Goal: Task Accomplishment & Management: Complete application form

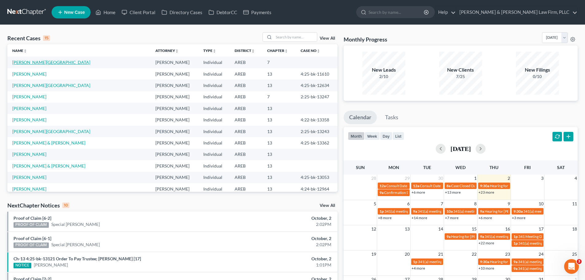
click at [28, 62] on link "[PERSON_NAME][GEOGRAPHIC_DATA]" at bounding box center [51, 62] width 78 height 5
select select "6"
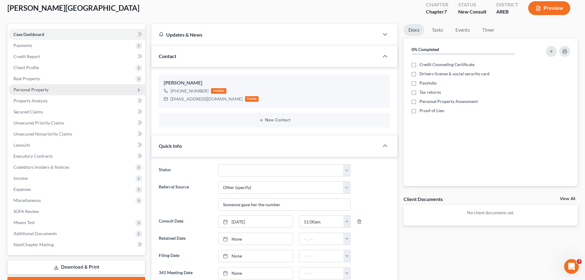
scroll to position [31, 0]
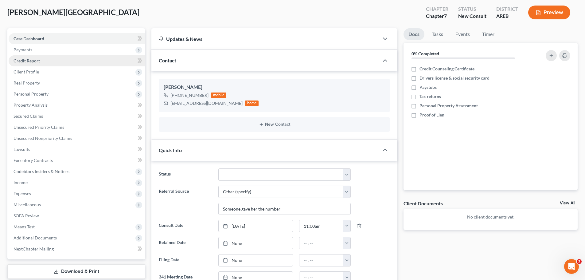
click at [38, 58] on span "Credit Report" at bounding box center [27, 60] width 26 height 5
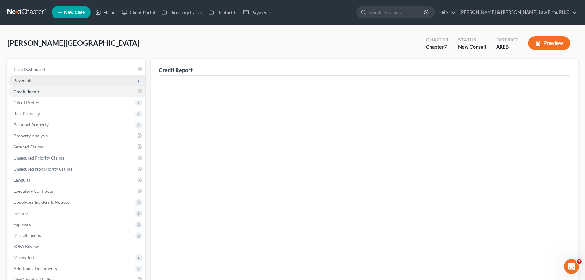
click at [41, 79] on span "Payments" at bounding box center [77, 80] width 137 height 11
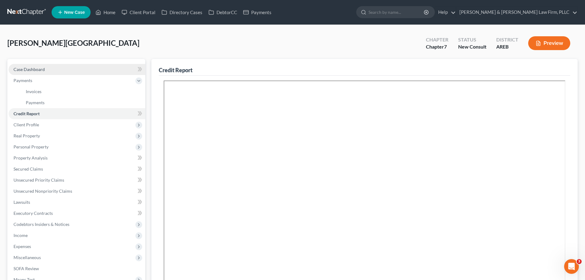
click at [44, 68] on link "Case Dashboard" at bounding box center [77, 69] width 137 height 11
select select "6"
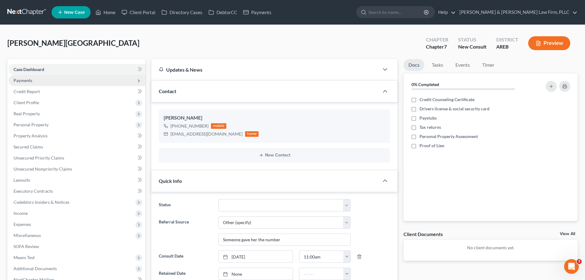
click at [43, 80] on span "Payments" at bounding box center [77, 80] width 137 height 11
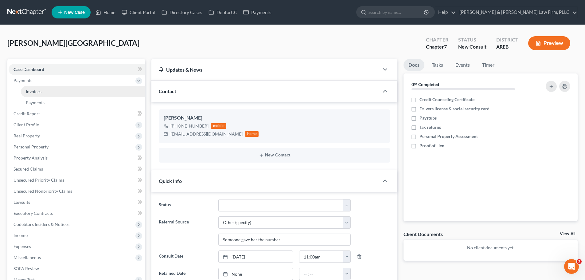
click at [55, 92] on link "Invoices" at bounding box center [83, 91] width 124 height 11
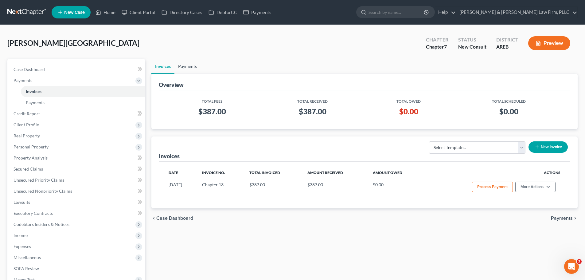
click at [181, 65] on link "Payments" at bounding box center [187, 66] width 26 height 15
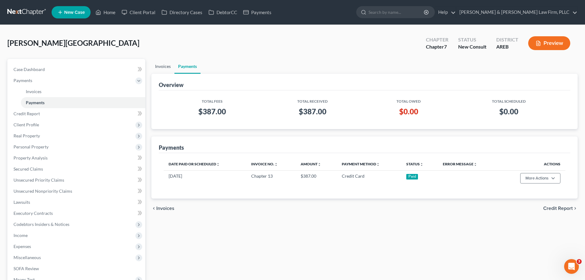
click at [158, 69] on link "Invoices" at bounding box center [162, 66] width 23 height 15
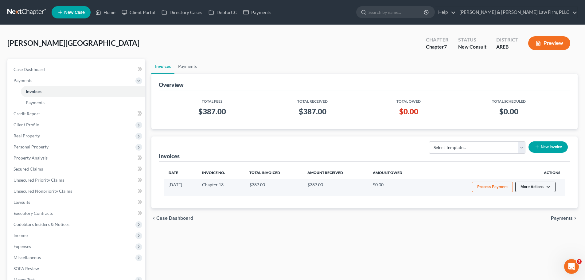
click at [522, 185] on button "More Actions" at bounding box center [535, 186] width 40 height 10
click at [525, 193] on div "View/Edit Record Cash or Check Payment" at bounding box center [544, 204] width 72 height 25
click at [528, 184] on button "More Actions" at bounding box center [535, 186] width 40 height 10
click at [527, 200] on link "View/Edit" at bounding box center [544, 199] width 72 height 10
select select "1"
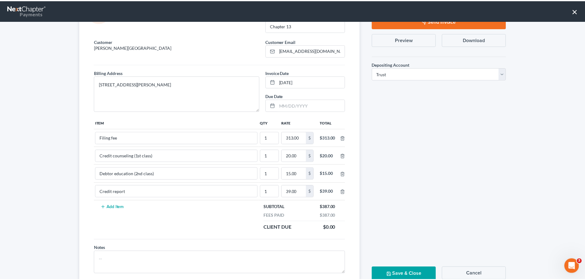
scroll to position [53, 0]
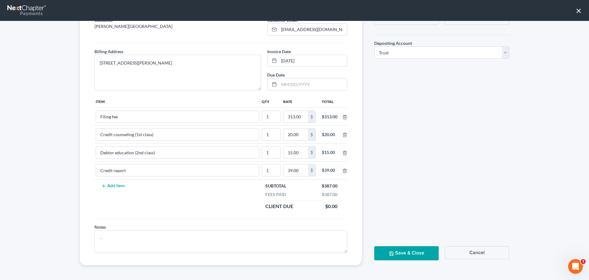
drag, startPoint x: 495, startPoint y: 257, endPoint x: 478, endPoint y: 234, distance: 27.8
click at [495, 256] on button "Cancel" at bounding box center [477, 252] width 64 height 13
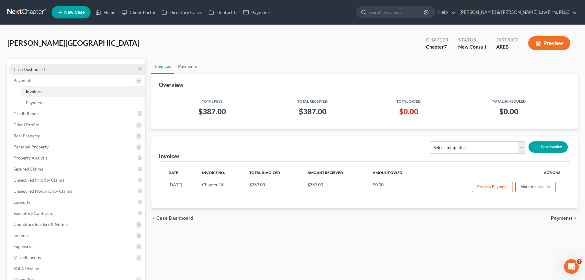
click at [58, 71] on link "Case Dashboard" at bounding box center [77, 69] width 137 height 11
select select "6"
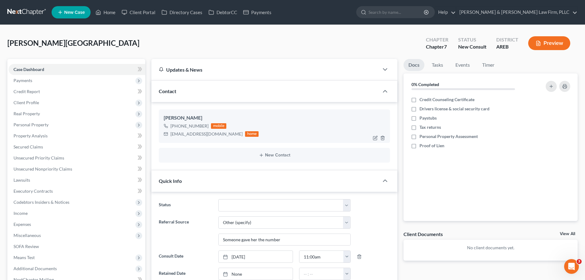
drag, startPoint x: 206, startPoint y: 124, endPoint x: 176, endPoint y: 126, distance: 30.4
click at [176, 126] on div "[PHONE_NUMBER] mobile" at bounding box center [211, 126] width 95 height 8
copy div "[PHONE_NUMBER]"
click at [75, 68] on link "Case Dashboard" at bounding box center [77, 69] width 137 height 11
click at [196, 128] on div "[PHONE_NUMBER]" at bounding box center [189, 126] width 38 height 6
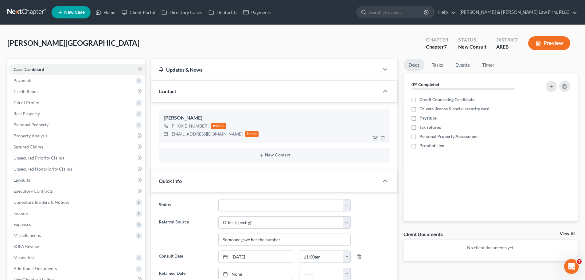
click at [197, 126] on div "[PHONE_NUMBER]" at bounding box center [189, 126] width 38 height 6
click at [102, 14] on link "Home" at bounding box center [105, 12] width 26 height 11
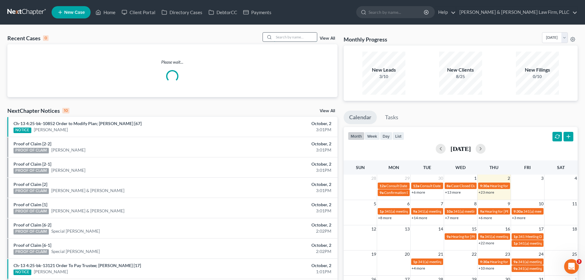
click at [304, 34] on input "search" at bounding box center [295, 37] width 43 height 9
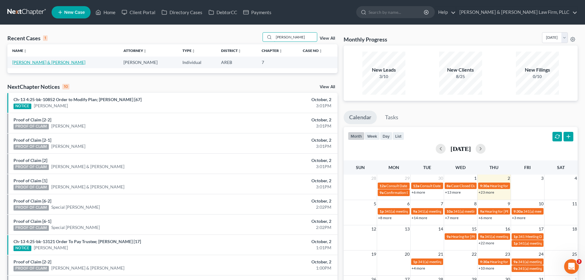
type input "[PERSON_NAME]"
click at [43, 62] on link "[PERSON_NAME] & [PERSON_NAME]" at bounding box center [48, 62] width 73 height 5
select select "4"
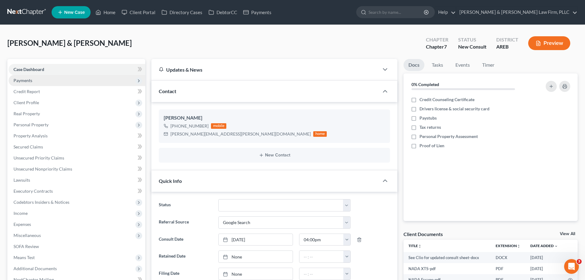
click at [42, 77] on span "Payments" at bounding box center [77, 80] width 137 height 11
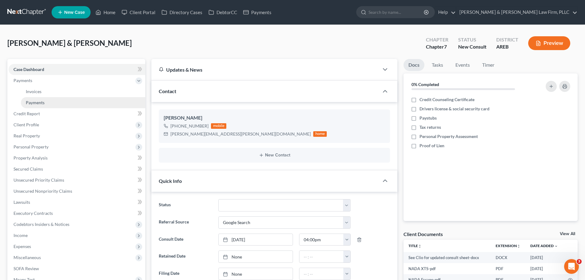
click at [39, 98] on link "Payments" at bounding box center [83, 102] width 124 height 11
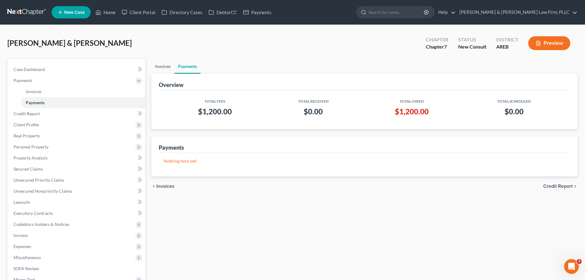
click at [165, 64] on link "Invoices" at bounding box center [162, 66] width 23 height 15
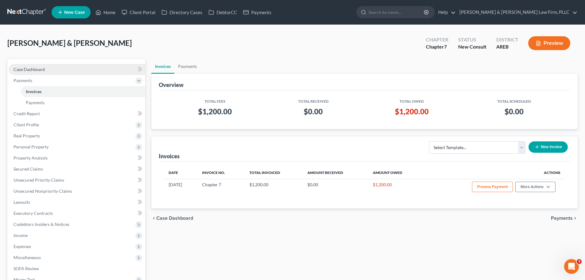
click at [43, 65] on link "Case Dashboard" at bounding box center [77, 69] width 137 height 11
select select "4"
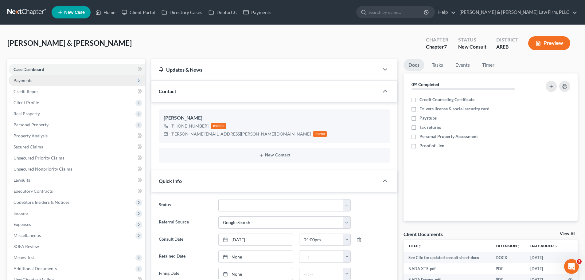
click at [63, 82] on span "Payments" at bounding box center [77, 80] width 137 height 11
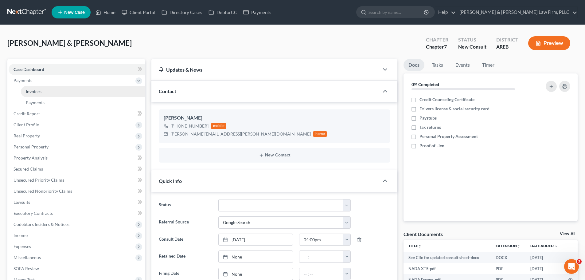
click at [83, 92] on link "Invoices" at bounding box center [83, 91] width 124 height 11
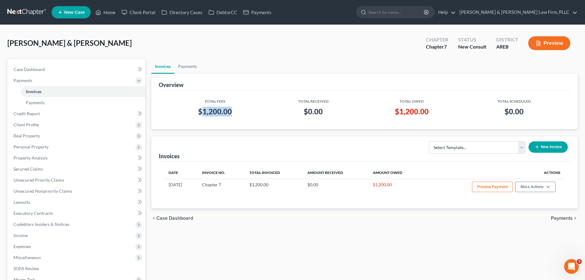
drag, startPoint x: 200, startPoint y: 110, endPoint x: 231, endPoint y: 112, distance: 30.8
click at [231, 112] on h3 "$1,200.00" at bounding box center [214, 111] width 92 height 10
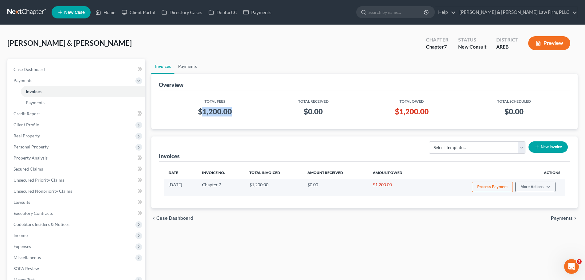
click at [480, 187] on button "Process Payment" at bounding box center [492, 186] width 41 height 10
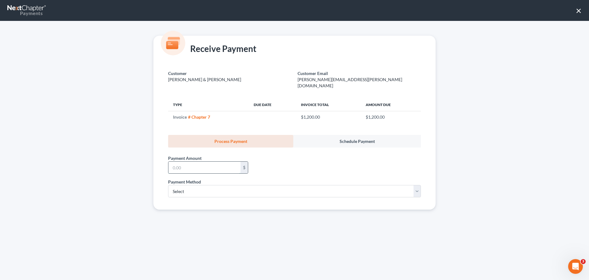
click at [192, 164] on input "text" at bounding box center [204, 167] width 72 height 12
type input "1,200"
click at [196, 188] on select "Select ACH Credit Card" at bounding box center [294, 191] width 253 height 12
select select "1"
click at [168, 185] on select "Select ACH Credit Card" at bounding box center [294, 191] width 253 height 12
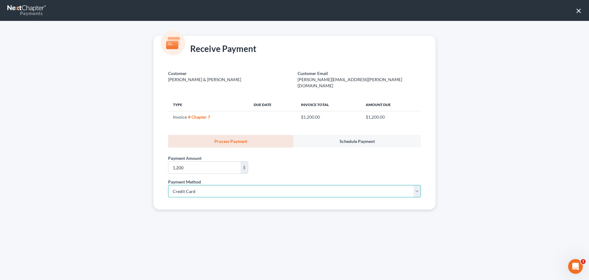
select select "2"
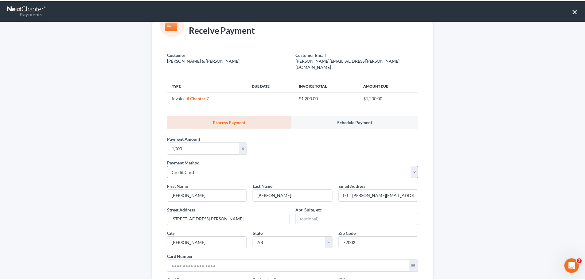
scroll to position [92, 0]
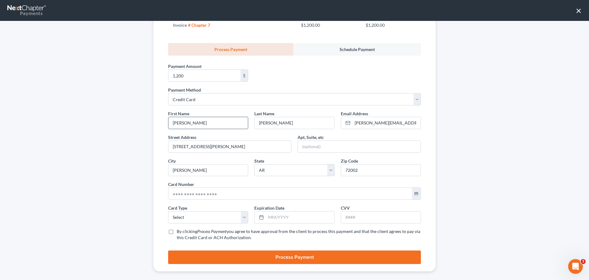
drag, startPoint x: 194, startPoint y: 118, endPoint x: 180, endPoint y: 122, distance: 15.3
click at [169, 117] on input "[PERSON_NAME]" at bounding box center [207, 123] width 79 height 12
click at [192, 118] on input "[PERSON_NAME]" at bounding box center [207, 123] width 79 height 12
click at [186, 187] on input "text" at bounding box center [290, 193] width 244 height 12
drag, startPoint x: 196, startPoint y: 118, endPoint x: 166, endPoint y: 116, distance: 30.4
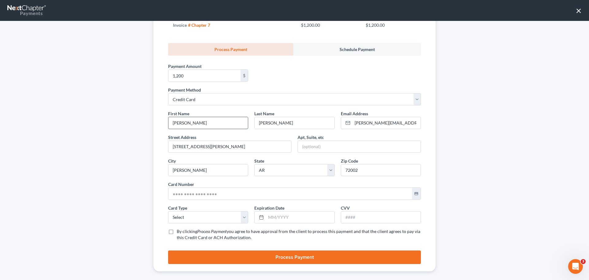
click at [168, 117] on input "[PERSON_NAME]" at bounding box center [207, 123] width 79 height 12
type input "[PERSON_NAME]"
click at [193, 187] on input "text" at bounding box center [290, 193] width 244 height 12
click at [178, 188] on input "text" at bounding box center [290, 193] width 244 height 12
type input "[CREDIT_CARD_NUMBER]"
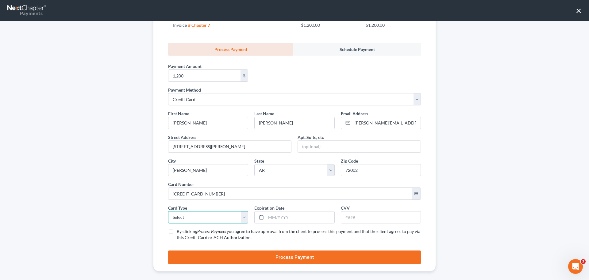
click at [192, 212] on select "Select Visa MasterCard Discover American Express" at bounding box center [208, 217] width 80 height 12
drag, startPoint x: 217, startPoint y: 188, endPoint x: 187, endPoint y: 205, distance: 34.1
click at [216, 189] on input "[CREDIT_CARD_NUMBER]" at bounding box center [290, 193] width 244 height 12
click at [176, 213] on select "Select Visa MasterCard Discover American Express" at bounding box center [208, 217] width 80 height 12
select select "0"
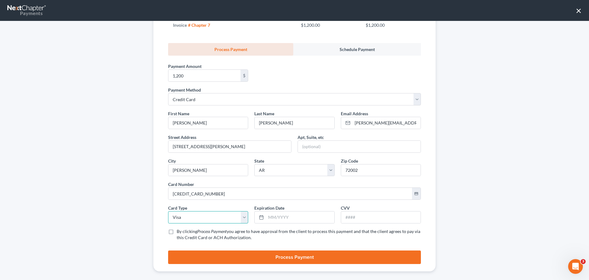
click at [168, 211] on select "Select Visa MasterCard Discover American Express" at bounding box center [208, 217] width 80 height 12
click at [269, 211] on input "text" at bounding box center [300, 217] width 68 height 12
type input "12/2026"
click at [368, 213] on input "text" at bounding box center [380, 217] width 79 height 12
type input "491"
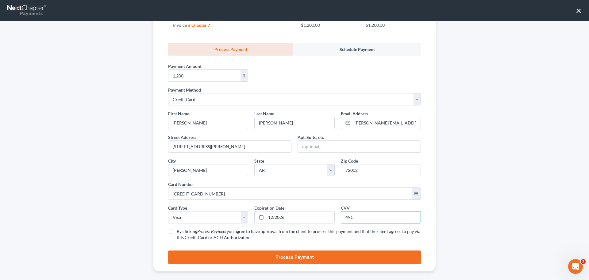
click at [177, 228] on label "By clicking Process Payment you agree to have approval from the client to proce…" at bounding box center [299, 234] width 244 height 12
click at [179, 228] on input "By clicking Process Payment you agree to have approval from the client to proce…" at bounding box center [181, 230] width 4 height 4
checkbox input "true"
click at [195, 252] on button "Process Payment" at bounding box center [294, 257] width 253 height 14
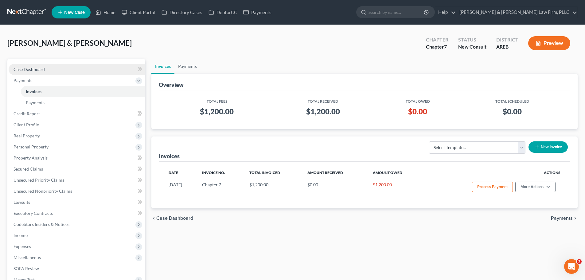
click at [46, 64] on link "Case Dashboard" at bounding box center [77, 69] width 137 height 11
select select "4"
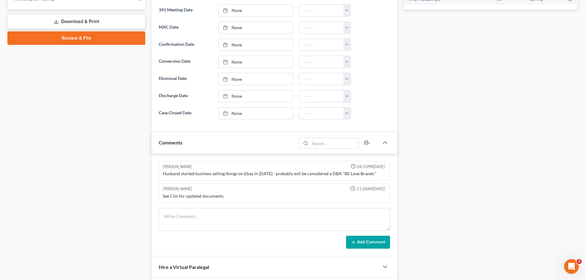
scroll to position [338, 0]
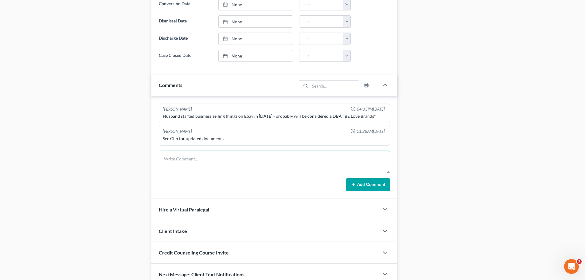
click at [209, 153] on textarea at bounding box center [274, 161] width 231 height 23
click at [187, 161] on textarea "H SSN: DOB: W SSN: DOB:" at bounding box center [274, 161] width 231 height 23
click at [182, 163] on textarea "H SSN: 427-69-8999 DOB: W SSN: DOB:" at bounding box center [274, 161] width 231 height 23
click at [182, 160] on textarea "H SSN: 427-69-8999 DOB: [DEMOGRAPHIC_DATA] W SSN: DOB:" at bounding box center [274, 161] width 231 height 23
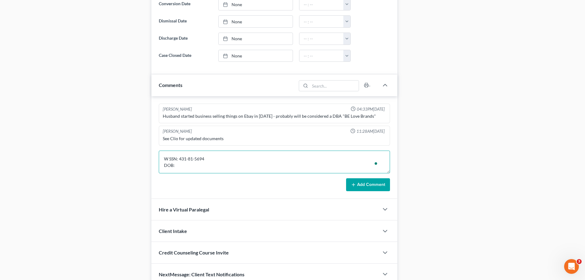
click at [184, 167] on textarea "H SSN: 427-69-8999 DOB: [DEMOGRAPHIC_DATA] W SSN: 431-81-5694 DOB:" at bounding box center [274, 161] width 231 height 23
type textarea "H SSN: 427-69-8999 DOB: [DEMOGRAPHIC_DATA] W SSN: 431-81-5694 DOB: [DEMOGRAPHIC…"
click at [368, 184] on button "Add Comment" at bounding box center [368, 184] width 44 height 13
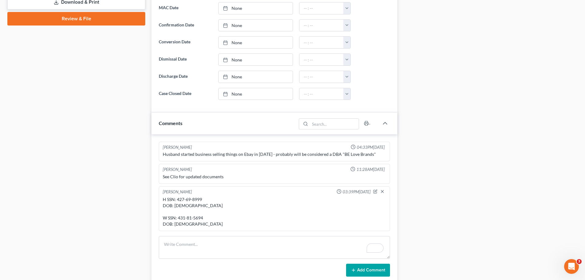
scroll to position [307, 0]
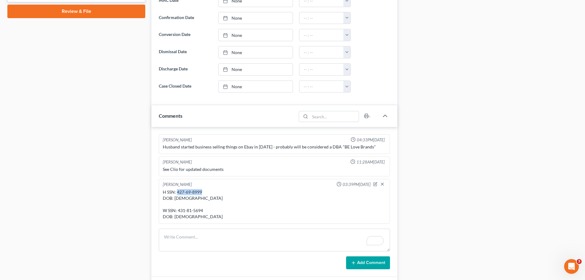
drag, startPoint x: 206, startPoint y: 189, endPoint x: 180, endPoint y: 190, distance: 25.8
click at [178, 192] on div "H SSN: 427-69-8999 DOB: [DEMOGRAPHIC_DATA] W SSN: 431-81-5694 DOB: [DEMOGRAPHIC…" at bounding box center [274, 204] width 223 height 31
copy div "27-69-8999"
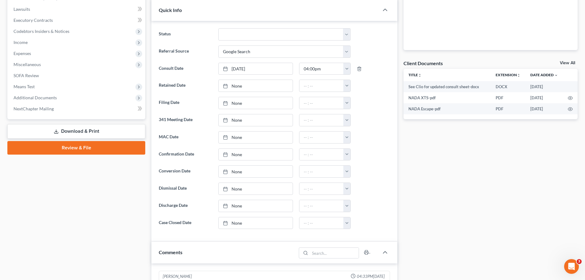
scroll to position [31, 0]
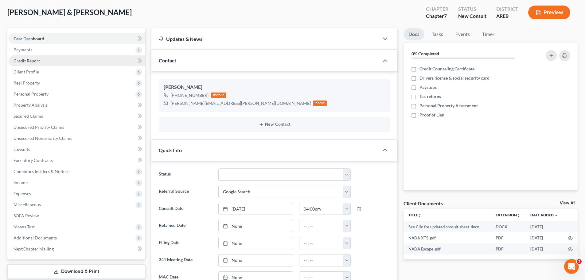
click at [38, 61] on span "Credit Report" at bounding box center [27, 60] width 26 height 5
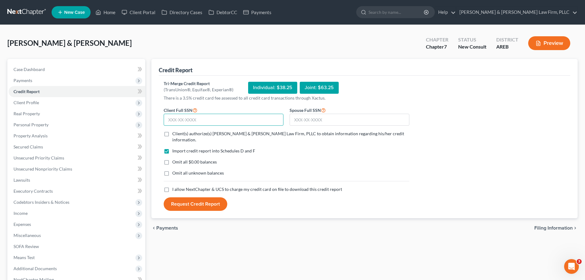
click at [222, 117] on input "text" at bounding box center [224, 120] width 120 height 12
paste input "[PHONE_NUMBER]"
type input "[PHONE_NUMBER]"
click at [321, 118] on input "text" at bounding box center [349, 120] width 120 height 12
type input "431-81-5694"
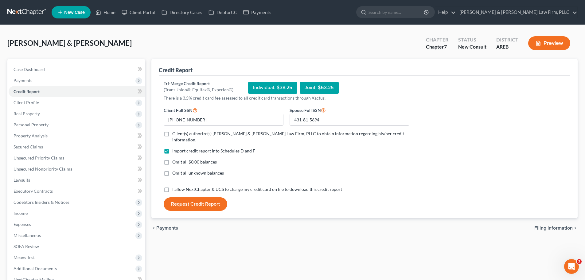
click at [172, 135] on label "Client(s) authorize(s) [PERSON_NAME] & [PERSON_NAME] Law Firm, PLLC to obtain i…" at bounding box center [290, 136] width 237 height 12
click at [175, 134] on input "Client(s) authorize(s) [PERSON_NAME] & [PERSON_NAME] Law Firm, PLLC to obtain i…" at bounding box center [177, 132] width 4 height 4
checkbox input "true"
click at [172, 186] on label "I allow NextChapter & UCS to charge my credit card on file to download this cre…" at bounding box center [257, 189] width 170 height 6
click at [175, 186] on input "I allow NextChapter & UCS to charge my credit card on file to download this cre…" at bounding box center [177, 188] width 4 height 4
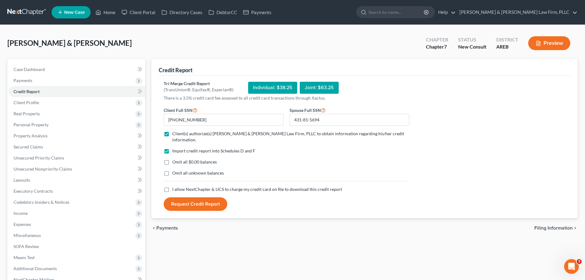
checkbox input "true"
click at [174, 203] on button "Request Credit Report" at bounding box center [196, 204] width 64 height 14
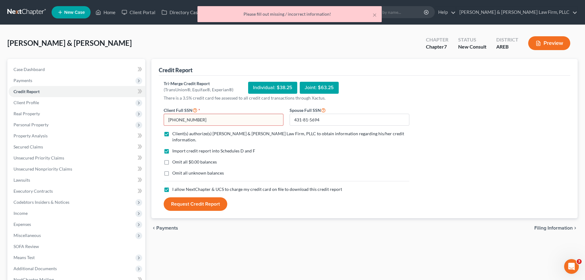
click at [203, 118] on input "[PHONE_NUMBER]" at bounding box center [224, 120] width 120 height 12
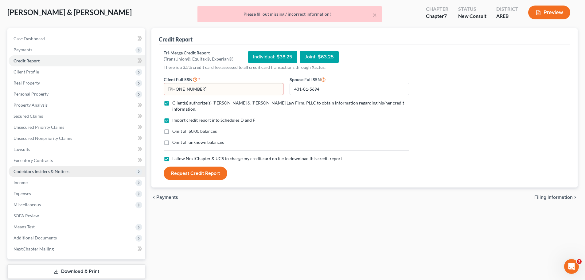
scroll to position [69, 0]
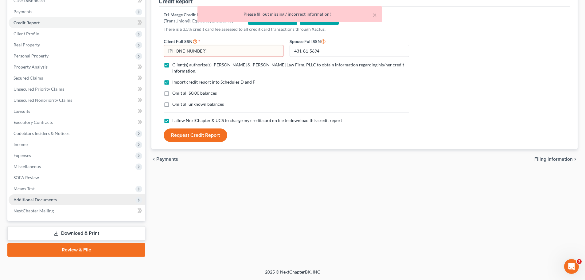
click at [45, 198] on span "Additional Documents" at bounding box center [35, 199] width 43 height 5
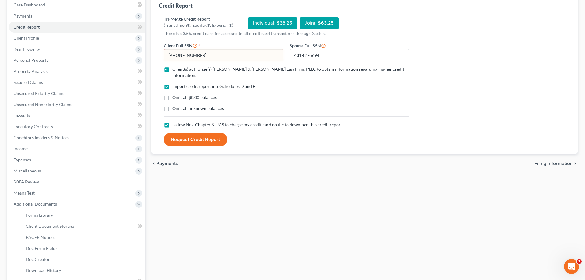
scroll to position [0, 0]
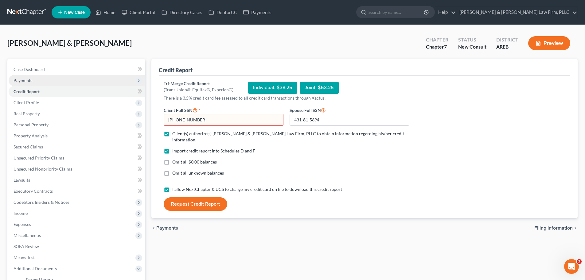
click at [28, 78] on span "Payments" at bounding box center [23, 80] width 19 height 5
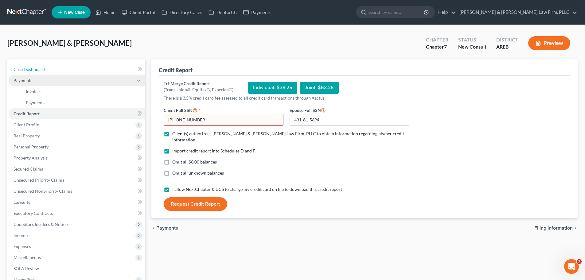
click at [29, 70] on span "Case Dashboard" at bounding box center [29, 69] width 31 height 5
select select "4"
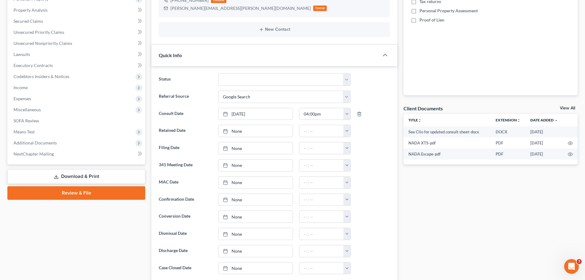
scroll to position [245, 0]
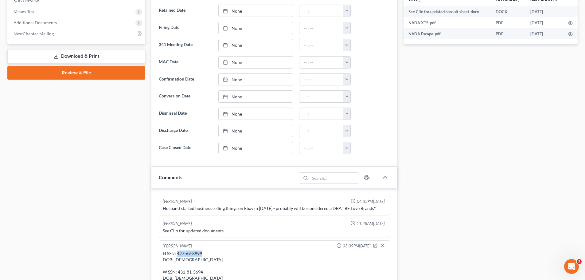
drag, startPoint x: 205, startPoint y: 250, endPoint x: 176, endPoint y: 251, distance: 28.2
click at [176, 251] on div "H SSN: 427-69-8999 DOB: [DEMOGRAPHIC_DATA] W SSN: 431-81-5694 DOB: [DEMOGRAPHIC…" at bounding box center [274, 265] width 223 height 31
copy div "427-69-8999"
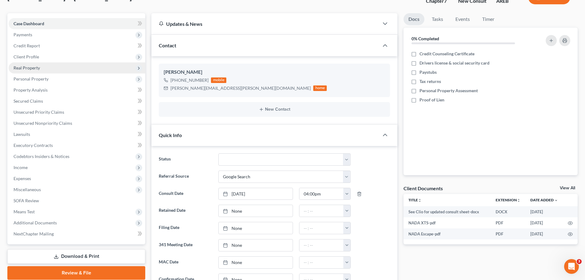
scroll to position [0, 0]
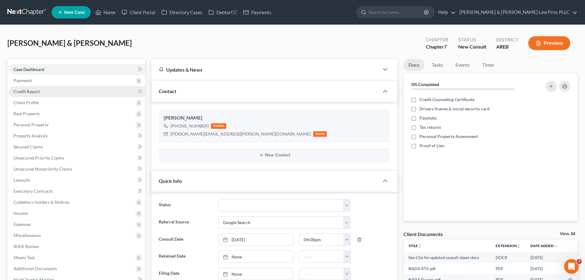
click at [48, 89] on link "Credit Report" at bounding box center [77, 91] width 137 height 11
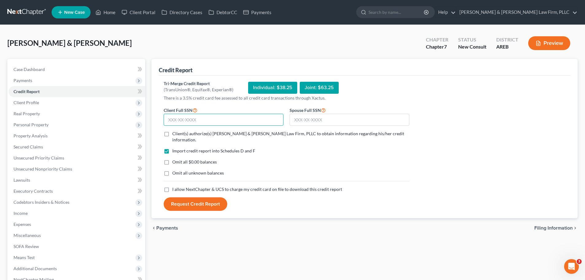
click at [190, 119] on input "text" at bounding box center [224, 120] width 120 height 12
paste input "427-69-8999"
type input "427-69-8999"
click at [301, 117] on input "text" at bounding box center [349, 120] width 120 height 12
type input "431-81-5694"
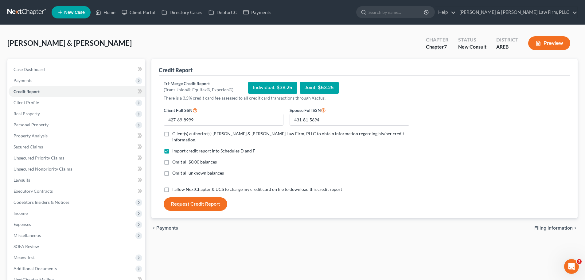
click at [172, 133] on label "Client(s) authorize(s) [PERSON_NAME] & [PERSON_NAME] Law Firm, PLLC to obtain i…" at bounding box center [290, 136] width 237 height 12
click at [175, 133] on input "Client(s) authorize(s) [PERSON_NAME] & [PERSON_NAME] Law Firm, PLLC to obtain i…" at bounding box center [177, 132] width 4 height 4
checkbox input "true"
click at [172, 186] on label "I allow NextChapter & UCS to charge my credit card on file to download this cre…" at bounding box center [257, 189] width 170 height 6
click at [175, 186] on input "I allow NextChapter & UCS to charge my credit card on file to download this cre…" at bounding box center [177, 188] width 4 height 4
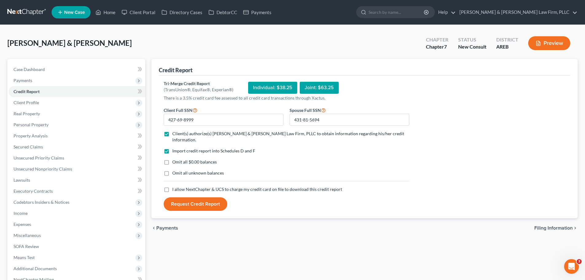
checkbox input "true"
click at [176, 199] on button "Request Credit Report" at bounding box center [196, 204] width 64 height 14
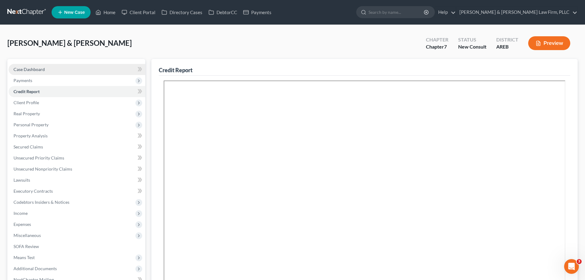
click at [56, 67] on link "Case Dashboard" at bounding box center [77, 69] width 137 height 11
select select "4"
